Goal: Information Seeking & Learning: Learn about a topic

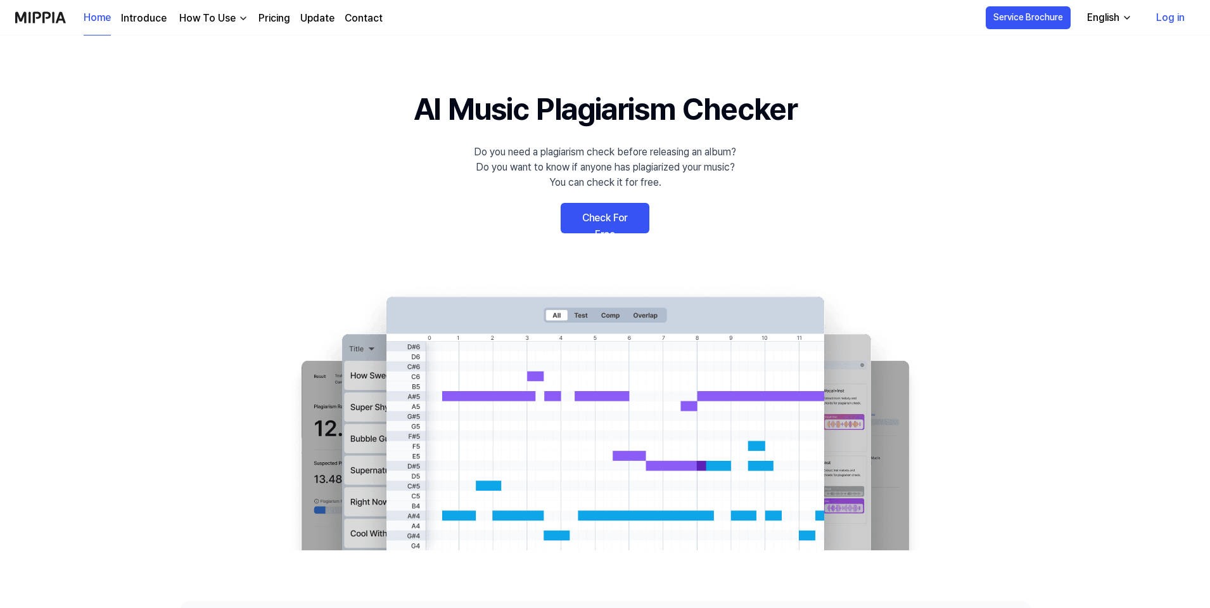
click at [611, 215] on link "Check For Free" at bounding box center [605, 218] width 89 height 30
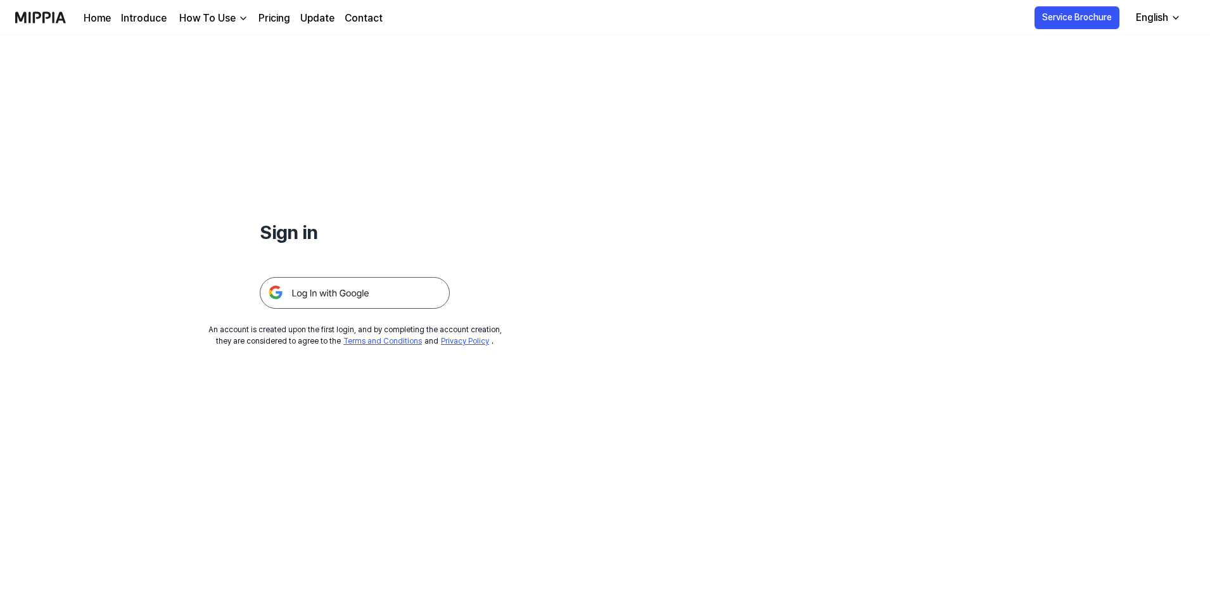
click at [238, 23] on img "button" at bounding box center [243, 18] width 10 height 10
click at [157, 21] on link "Introduce" at bounding box center [144, 18] width 46 height 15
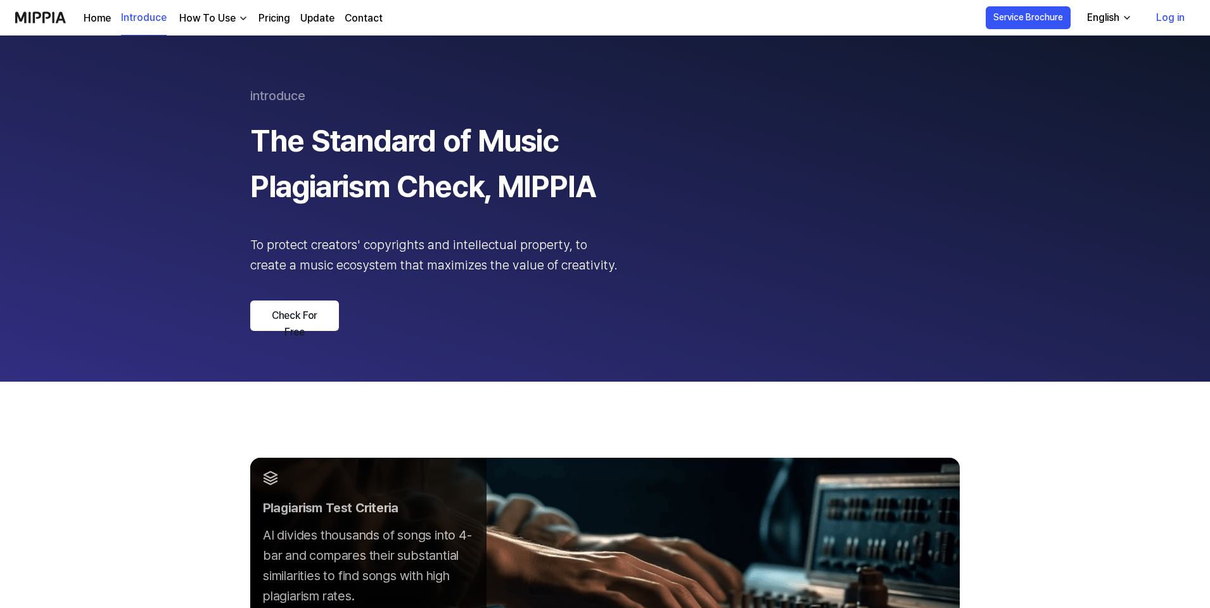
click at [236, 20] on button "How To Use" at bounding box center [213, 18] width 72 height 15
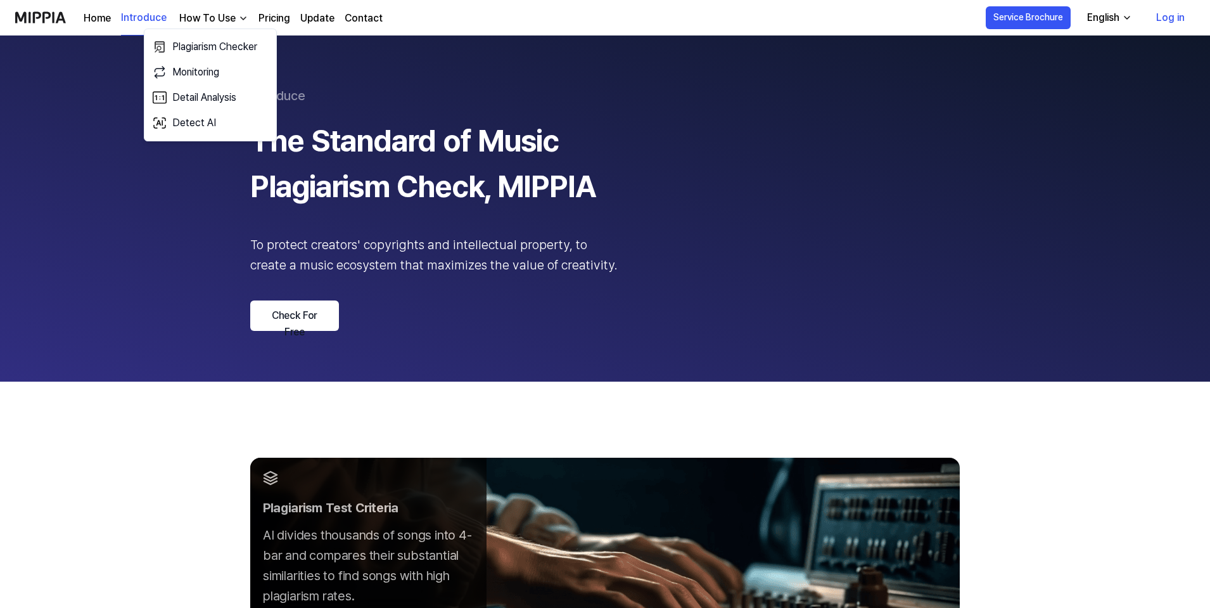
click at [279, 25] on link "Pricing" at bounding box center [275, 18] width 32 height 15
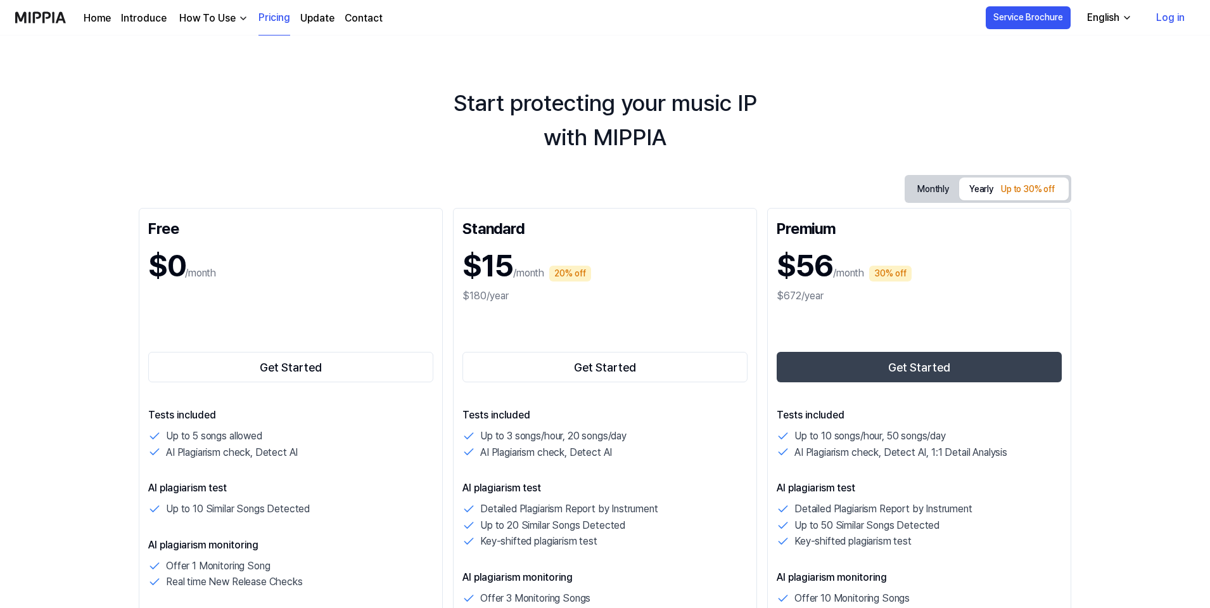
click at [305, 20] on link "Update" at bounding box center [317, 18] width 34 height 15
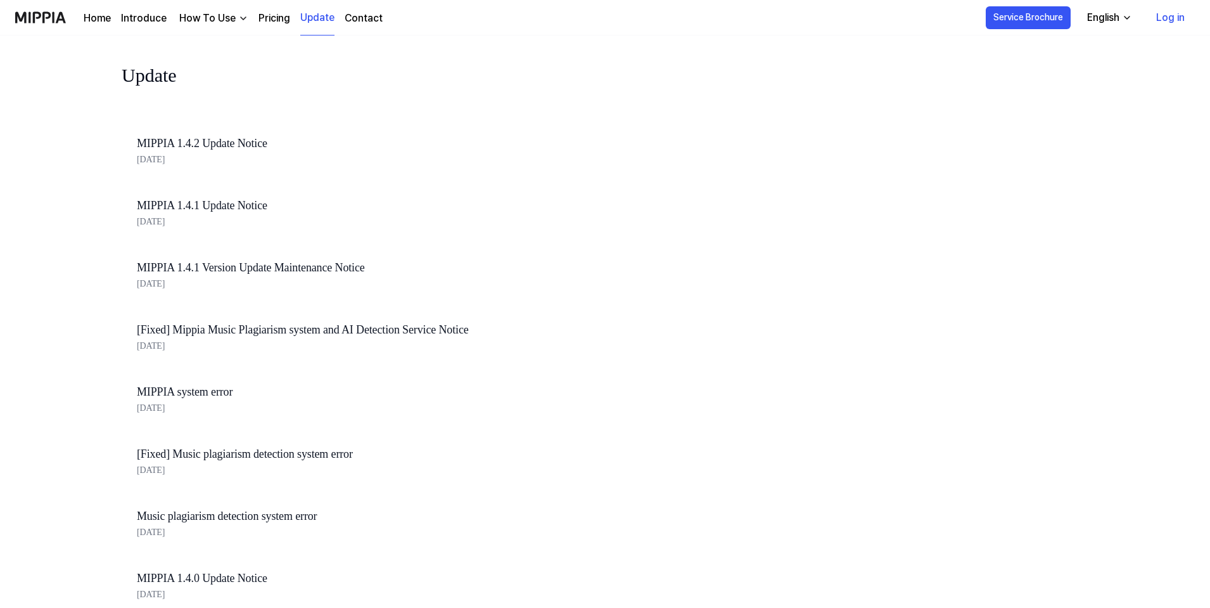
click at [366, 20] on link "Contact" at bounding box center [364, 18] width 38 height 15
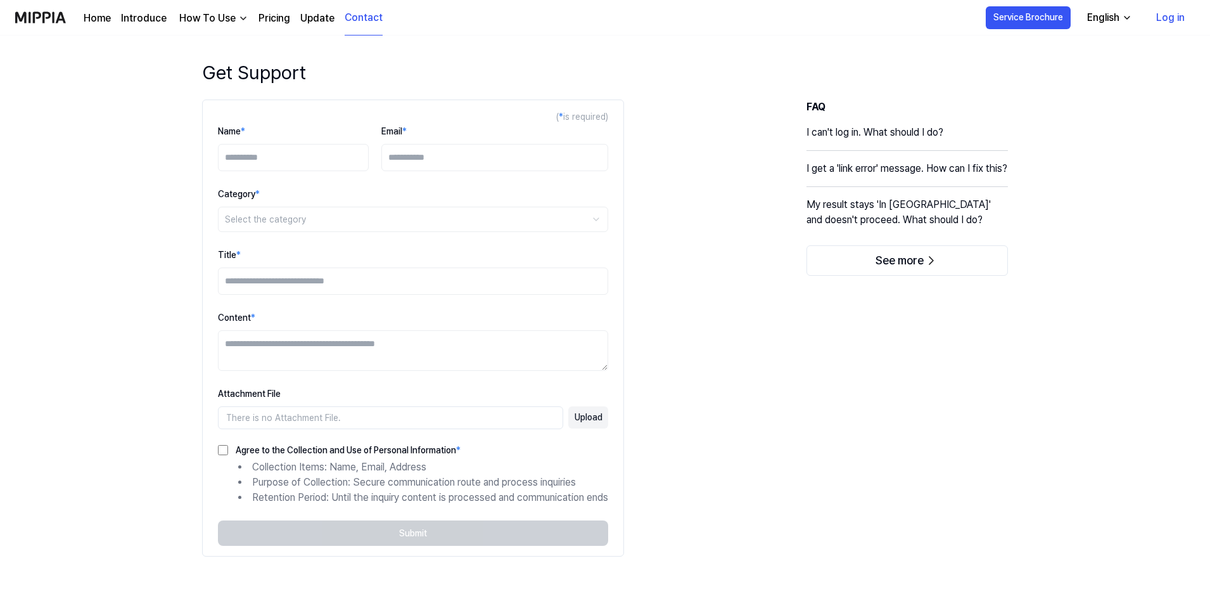
click at [1175, 15] on link "Log in" at bounding box center [1170, 17] width 49 height 35
click at [96, 23] on link "Home" at bounding box center [97, 18] width 27 height 15
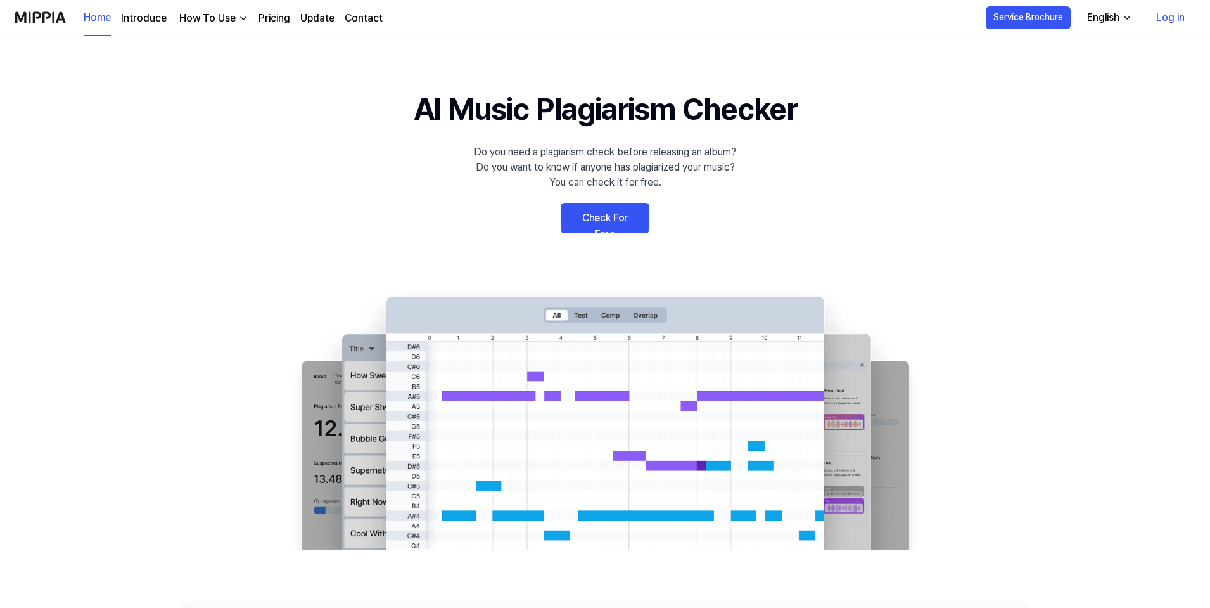
click at [156, 18] on link "Introduce" at bounding box center [144, 18] width 46 height 15
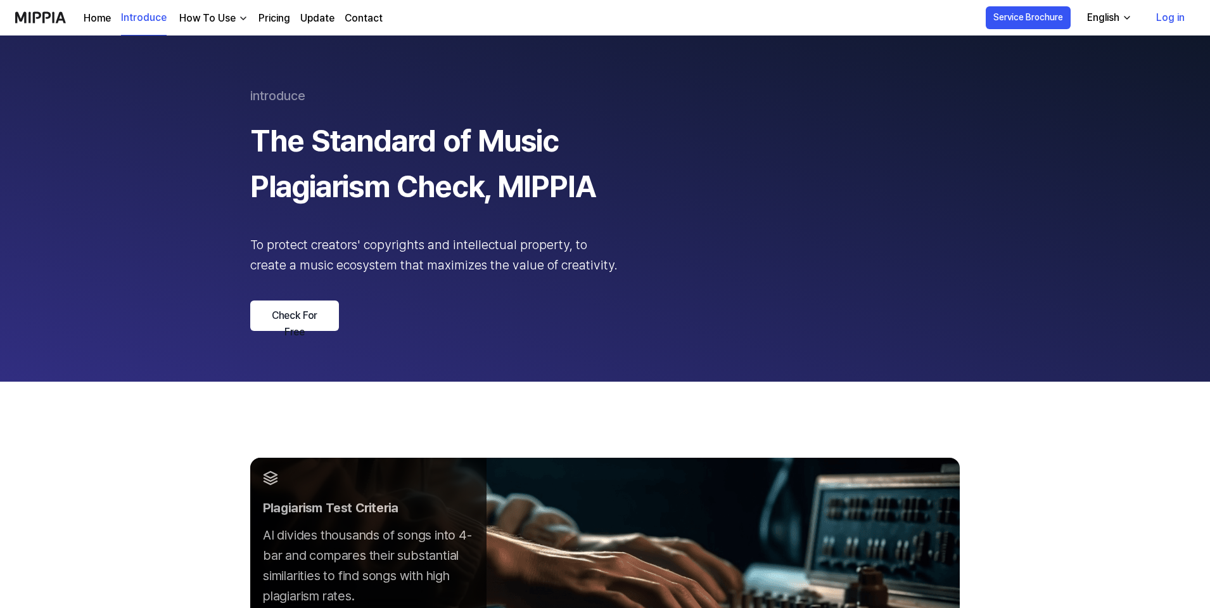
click at [241, 22] on img "button" at bounding box center [243, 18] width 10 height 10
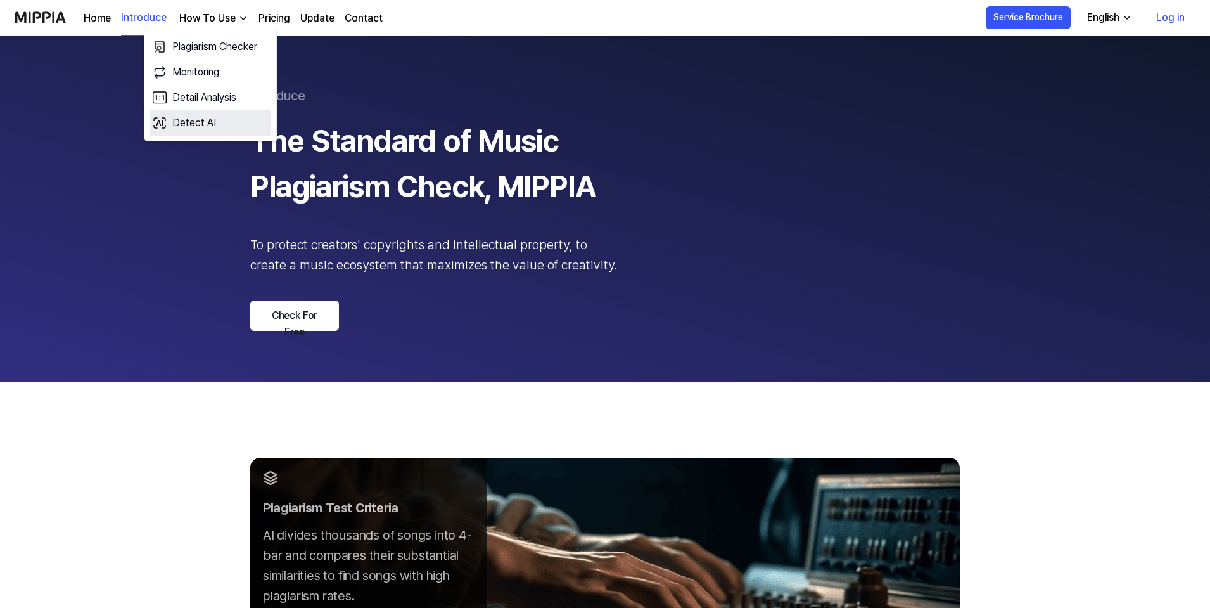
click at [213, 116] on link "Detect AI" at bounding box center [211, 122] width 122 height 25
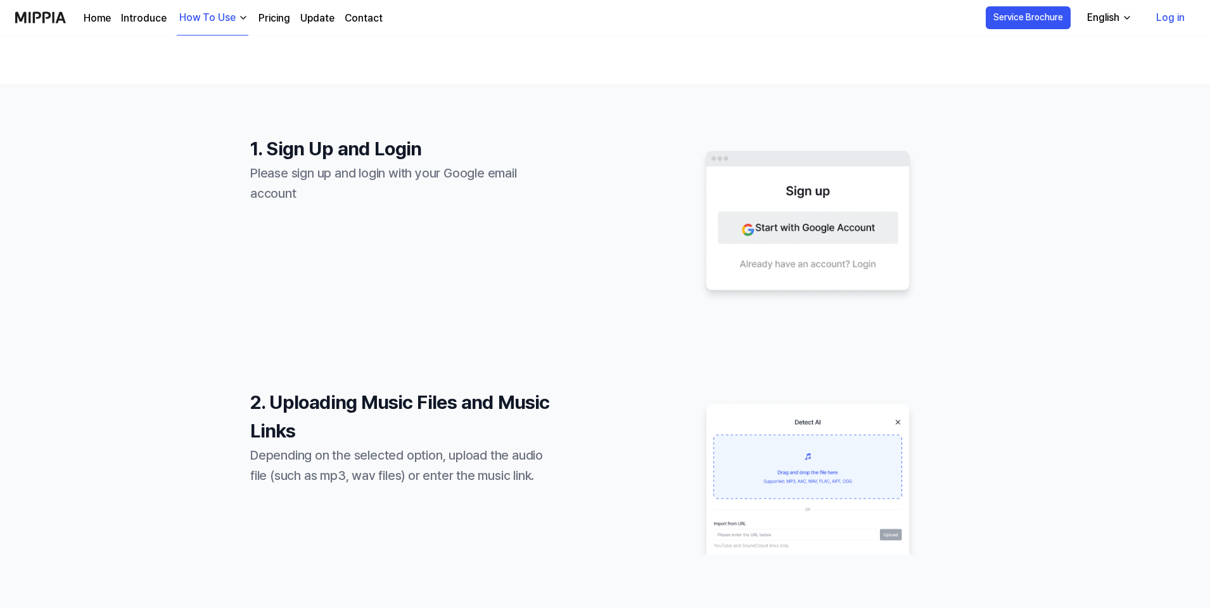
scroll to position [264, 0]
